Goal: Task Accomplishment & Management: Use online tool/utility

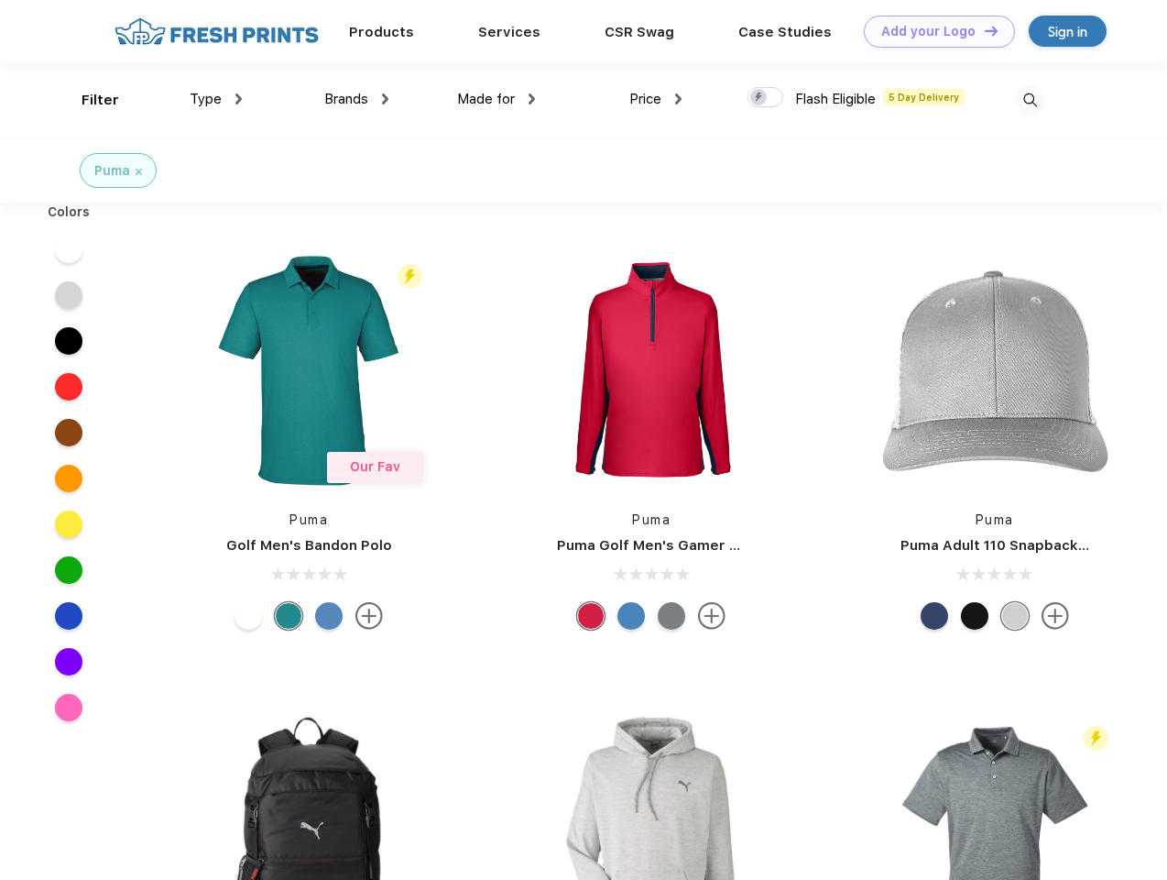
scroll to position [1, 0]
click at [933, 31] on link "Add your Logo Design Tool" at bounding box center [939, 32] width 151 height 32
click at [0, 0] on div "Design Tool" at bounding box center [0, 0] width 0 height 0
click at [983, 30] on link "Add your Logo Design Tool" at bounding box center [939, 32] width 151 height 32
click at [88, 100] on div "Filter" at bounding box center [101, 100] width 38 height 21
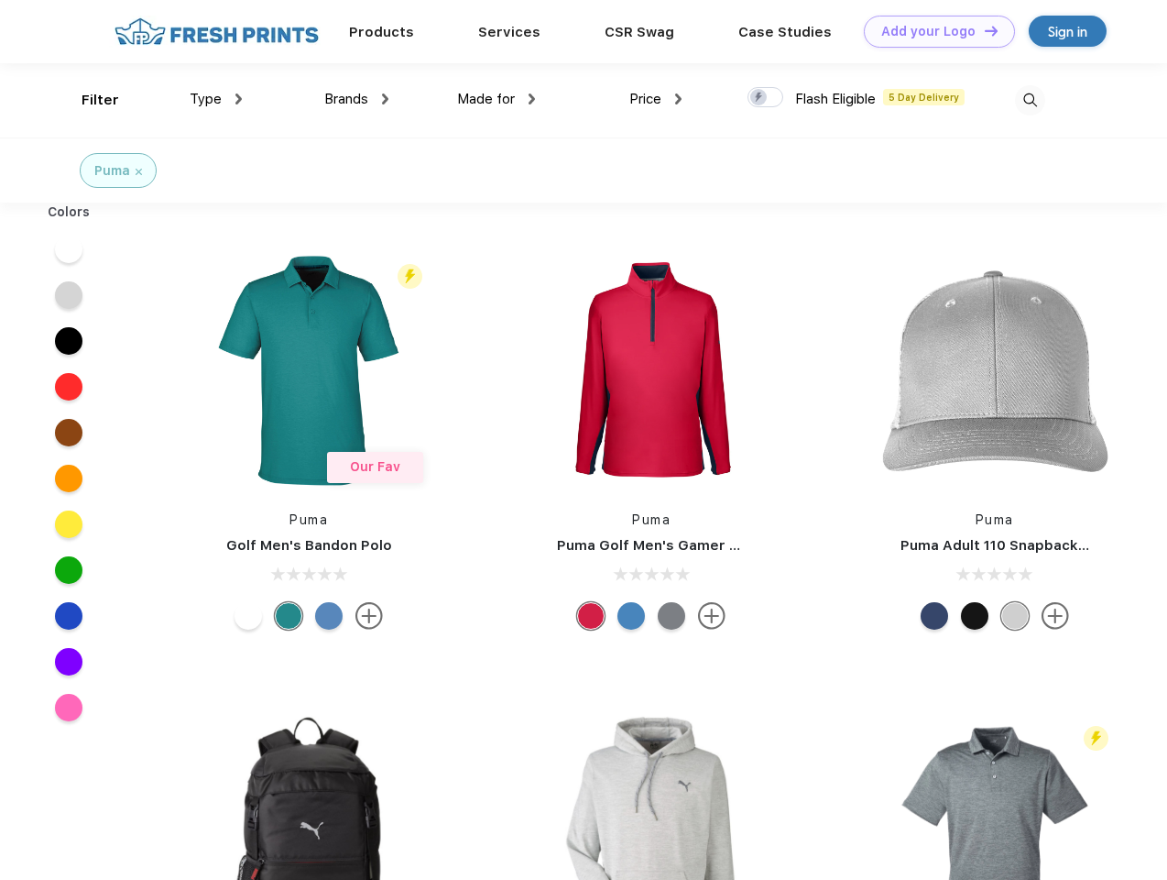
click at [216, 99] on span "Type" at bounding box center [206, 99] width 32 height 16
click at [356, 99] on span "Brands" at bounding box center [346, 99] width 44 height 16
click at [497, 99] on span "Made for" at bounding box center [486, 99] width 58 height 16
click at [656, 99] on span "Price" at bounding box center [646, 99] width 32 height 16
click at [766, 98] on div at bounding box center [766, 97] width 36 height 20
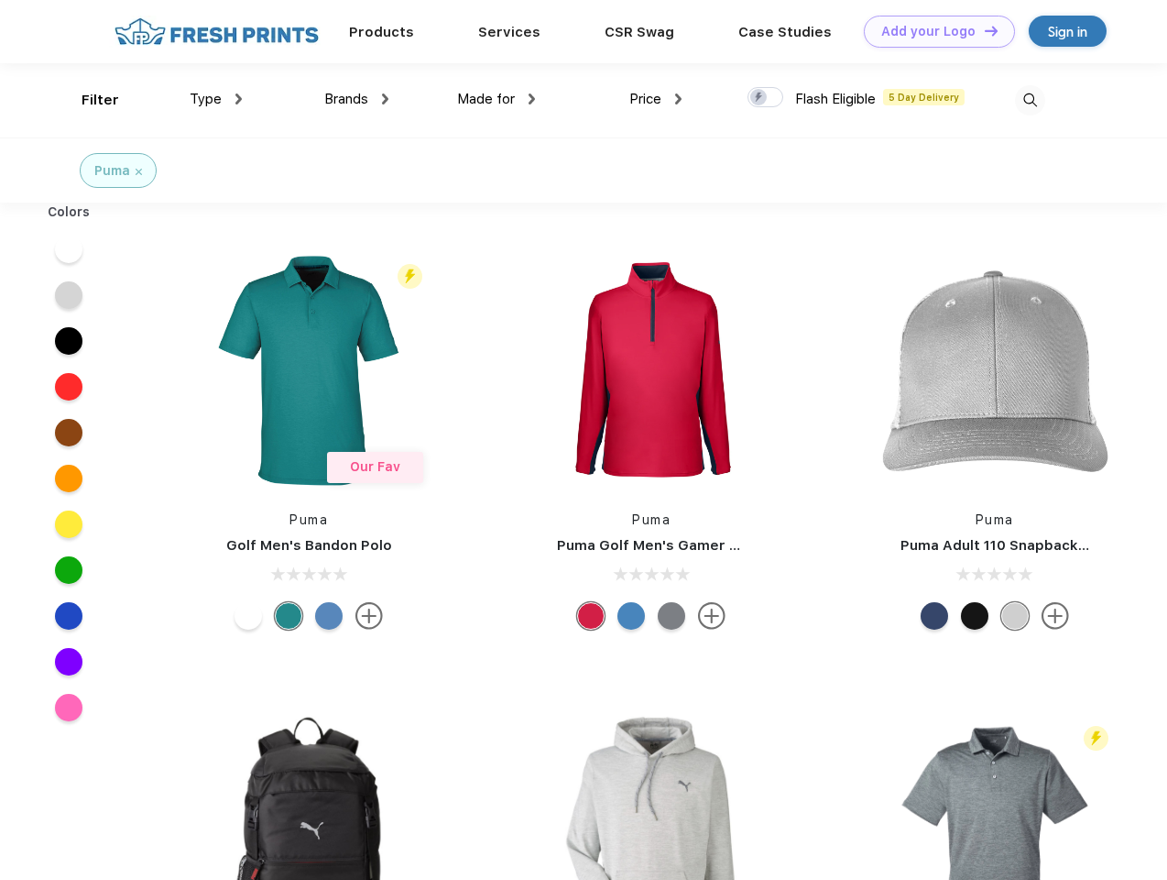
click at [760, 98] on input "checkbox" at bounding box center [754, 92] width 12 height 12
click at [1030, 100] on img at bounding box center [1030, 100] width 30 height 30
